Goal: Task Accomplishment & Management: Complete application form

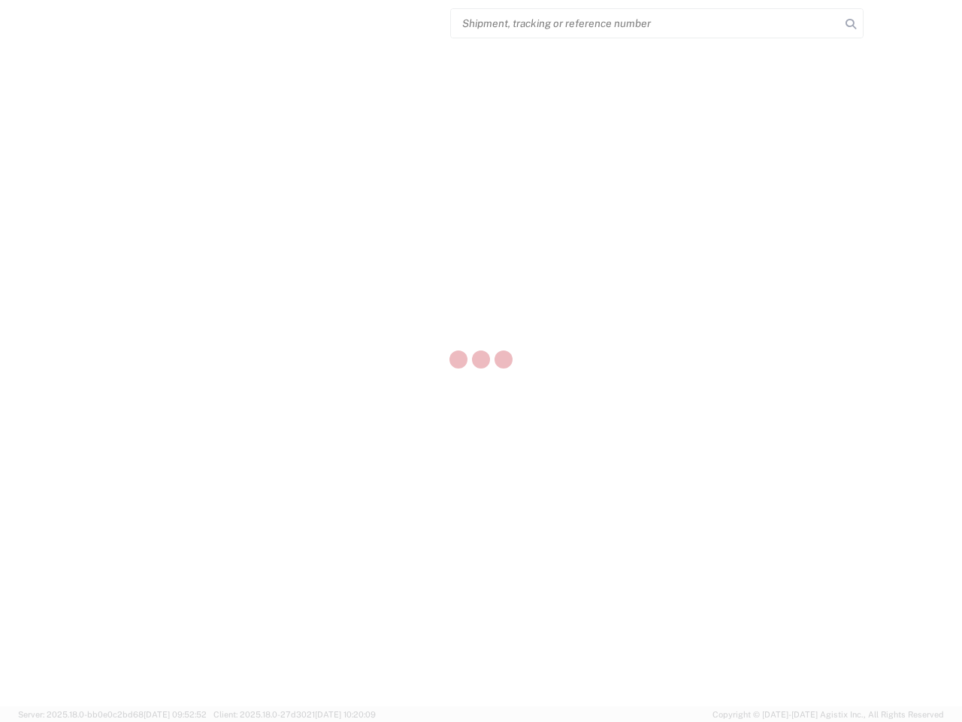
select select "US"
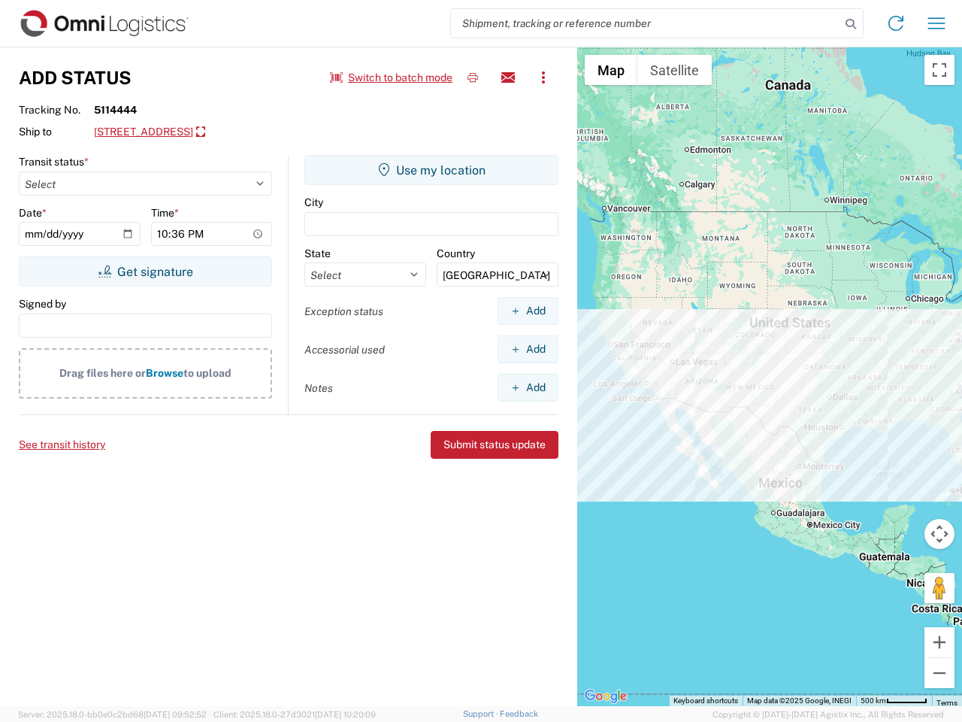
click at [646, 23] on input "search" at bounding box center [645, 23] width 389 height 29
click at [851, 24] on icon at bounding box center [850, 24] width 21 height 21
click at [896, 23] on icon at bounding box center [896, 23] width 24 height 24
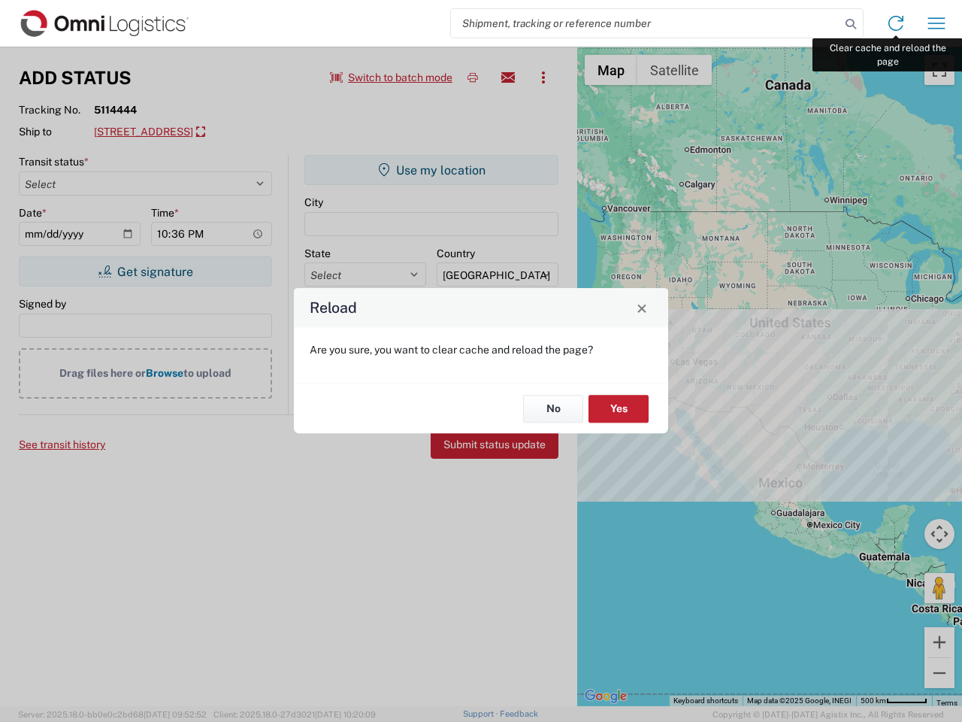
click at [937, 23] on div "Reload Are you sure, you want to clear cache and reload the page? No Yes" at bounding box center [481, 361] width 962 height 722
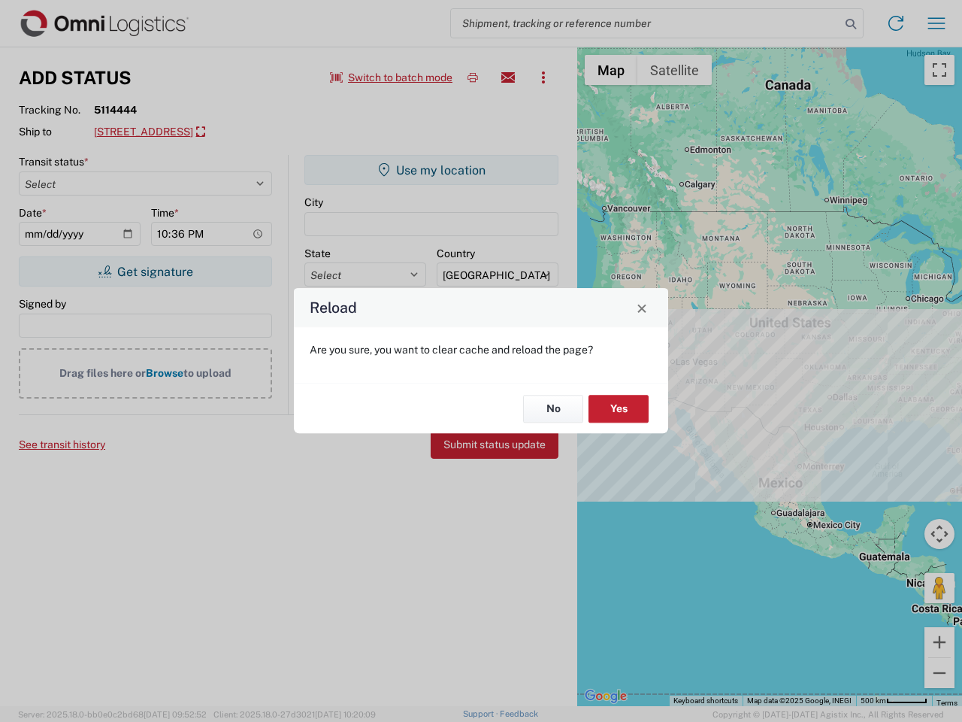
click at [392, 77] on div "Reload Are you sure, you want to clear cache and reload the page? No Yes" at bounding box center [481, 361] width 962 height 722
click at [473, 77] on div "Reload Are you sure, you want to clear cache and reload the page? No Yes" at bounding box center [481, 361] width 962 height 722
click at [508, 77] on div "Reload Are you sure, you want to clear cache and reload the page? No Yes" at bounding box center [481, 361] width 962 height 722
click at [544, 77] on div "Reload Are you sure, you want to clear cache and reload the page? No Yes" at bounding box center [481, 361] width 962 height 722
click at [230, 132] on div "Reload Are you sure, you want to clear cache and reload the page? No Yes" at bounding box center [481, 361] width 962 height 722
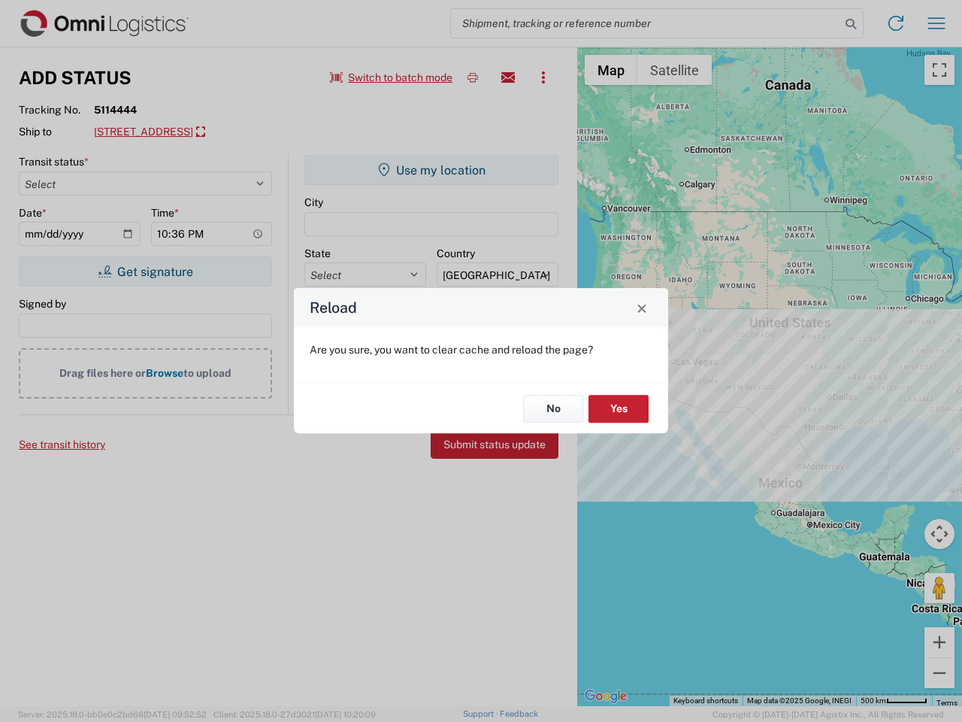
click at [145, 271] on div "Reload Are you sure, you want to clear cache and reload the page? No Yes" at bounding box center [481, 361] width 962 height 722
